Goal: Check status: Check status

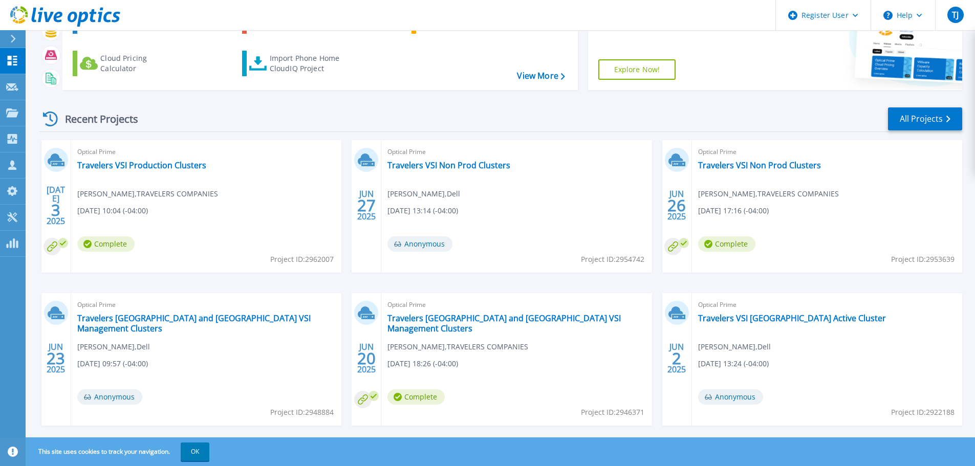
scroll to position [101, 0]
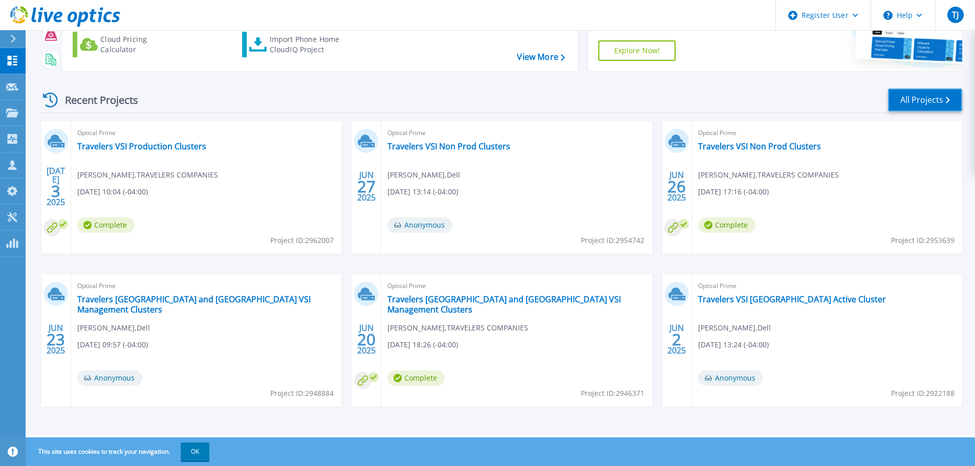
click at [920, 102] on link "All Projects" at bounding box center [925, 100] width 74 height 23
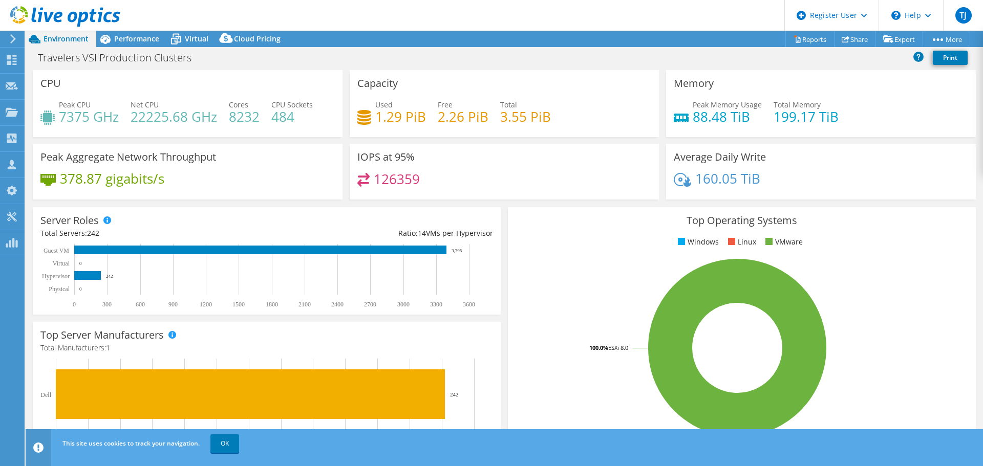
select select "USD"
click at [115, 44] on div "Performance" at bounding box center [131, 39] width 71 height 16
select select "USD"
click at [117, 38] on span "Performance" at bounding box center [136, 39] width 45 height 10
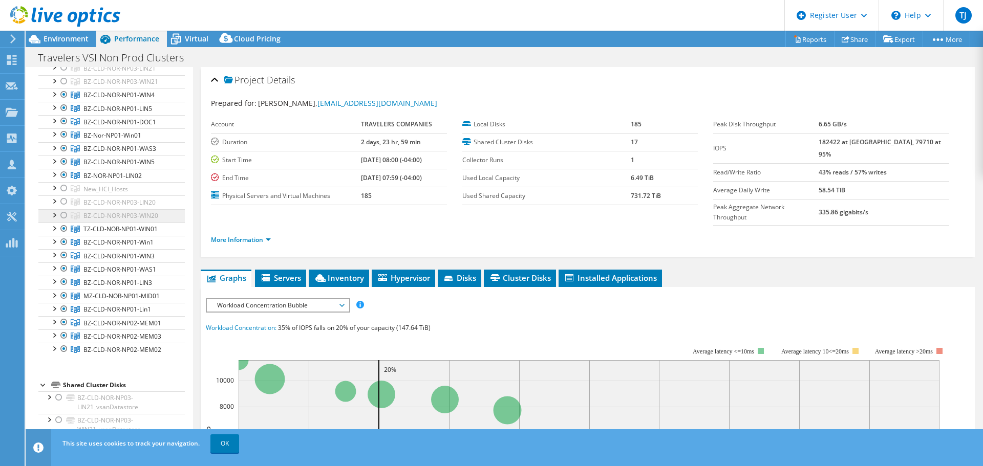
scroll to position [768, 0]
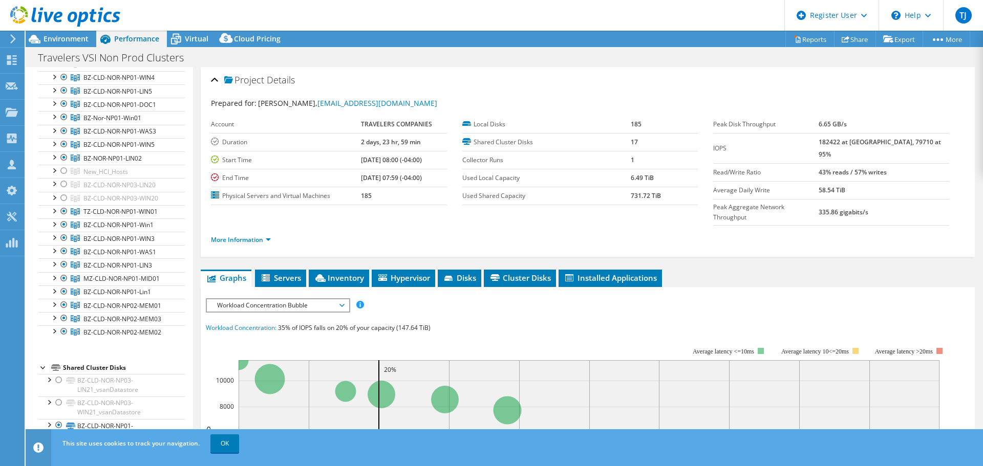
click at [417, 232] on ul "More Information" at bounding box center [587, 239] width 753 height 14
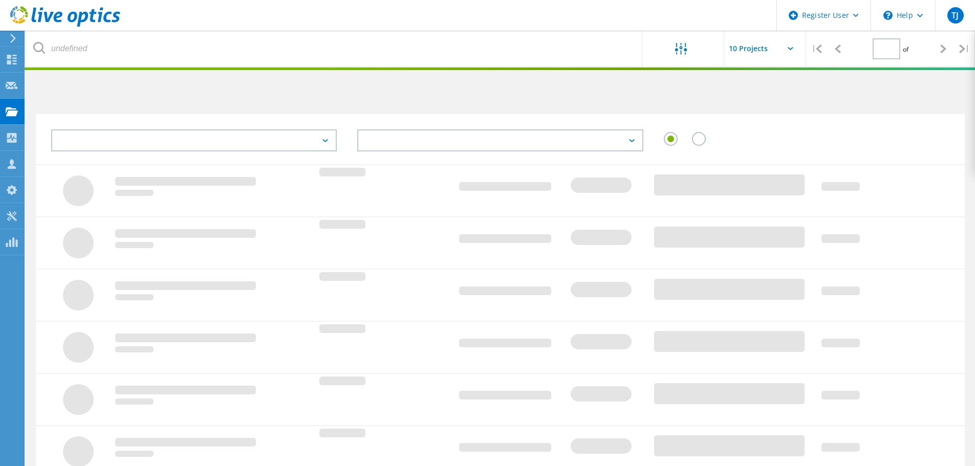
type input "1"
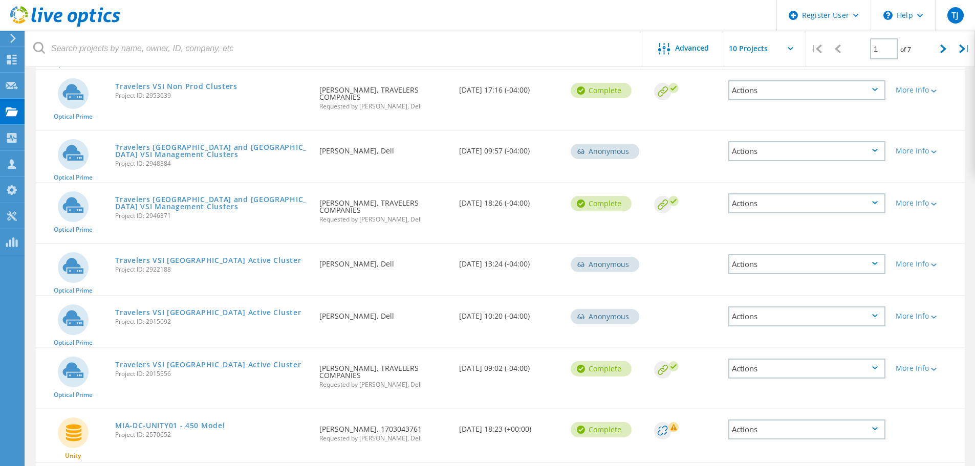
scroll to position [256, 0]
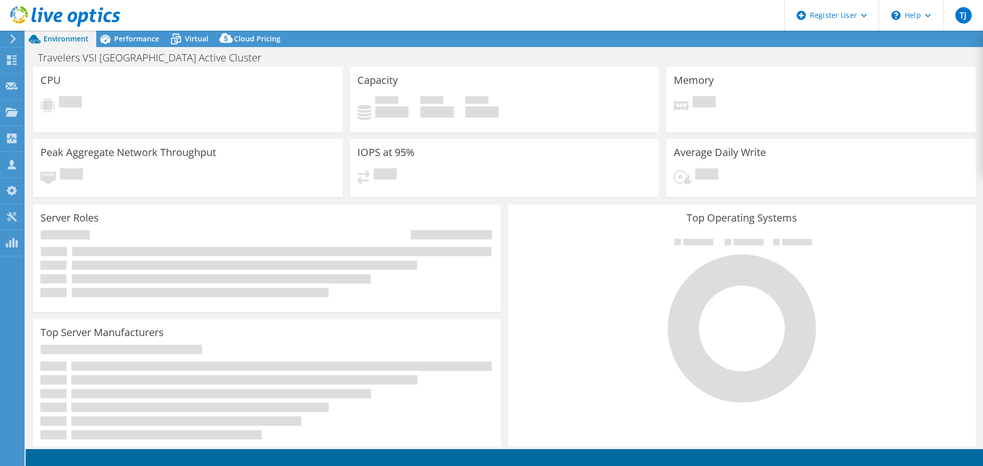
select select "USD"
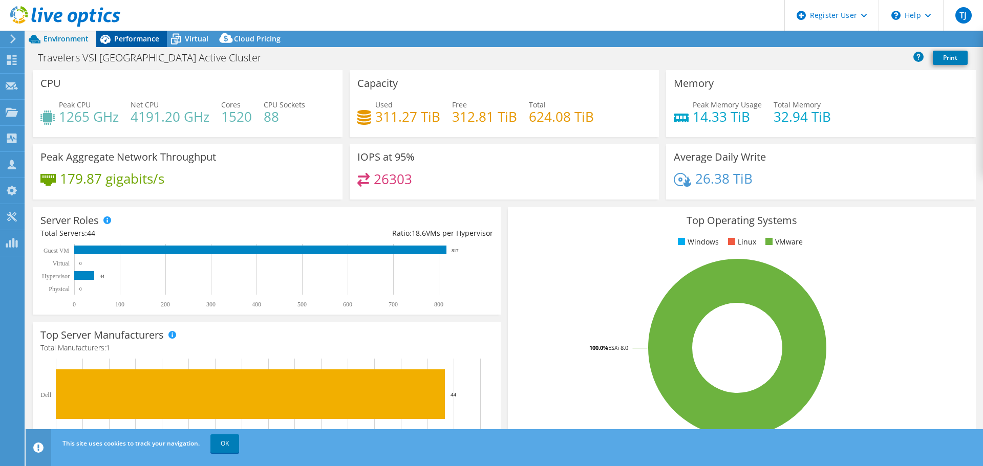
click at [147, 44] on div "Performance" at bounding box center [131, 39] width 71 height 16
